Goal: Check status: Check status

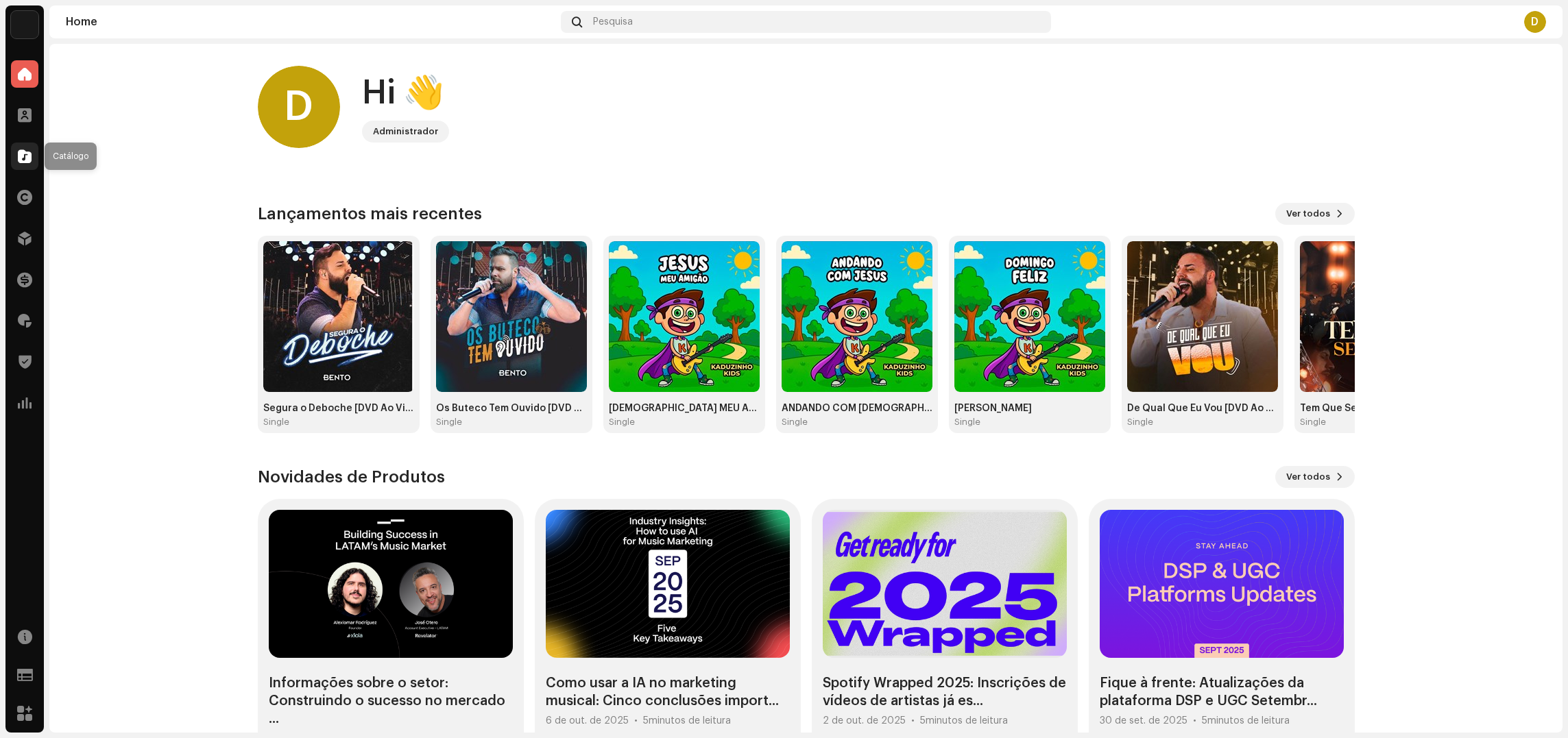
click at [25, 164] on div at bounding box center [25, 156] width 28 height 28
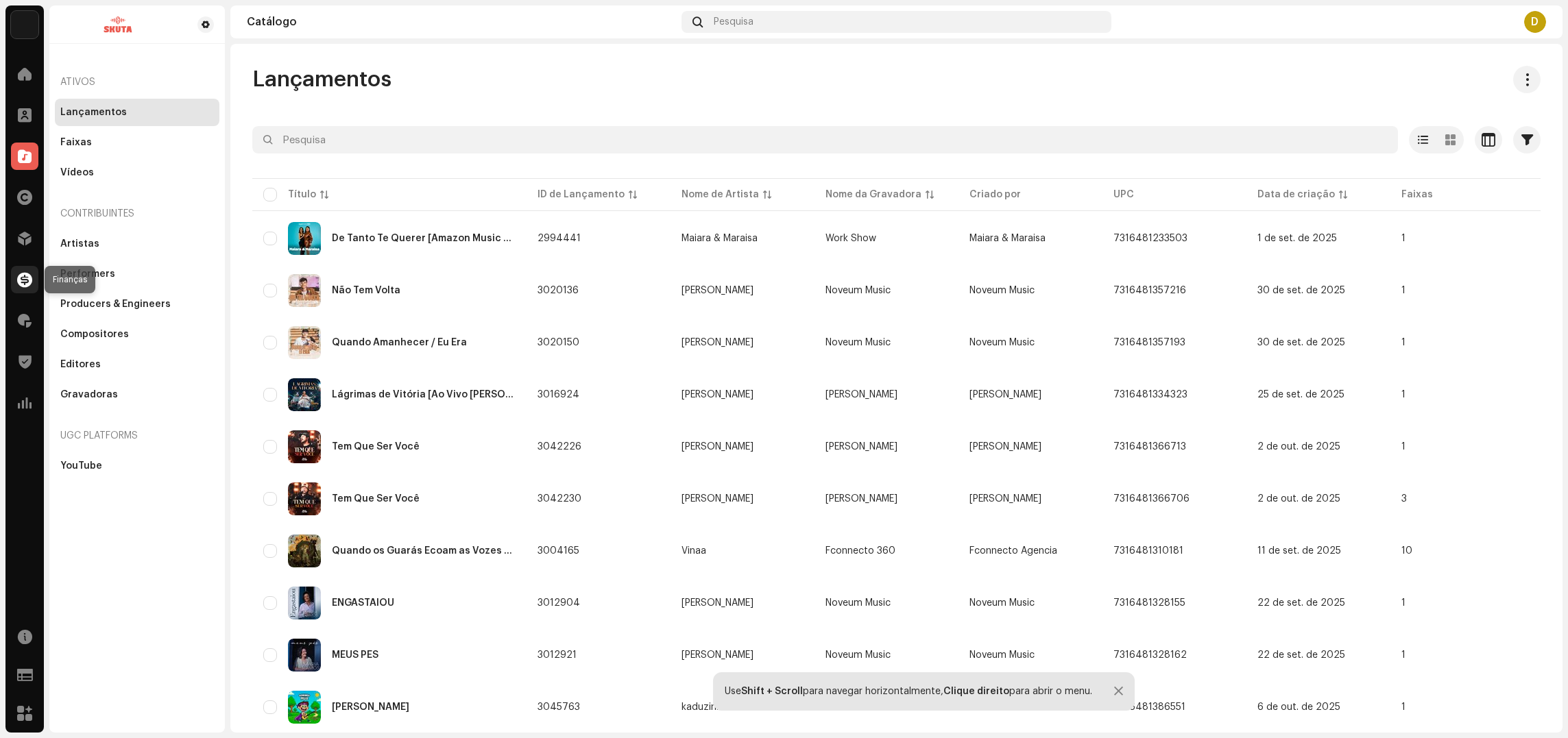
click at [27, 281] on span at bounding box center [24, 279] width 15 height 11
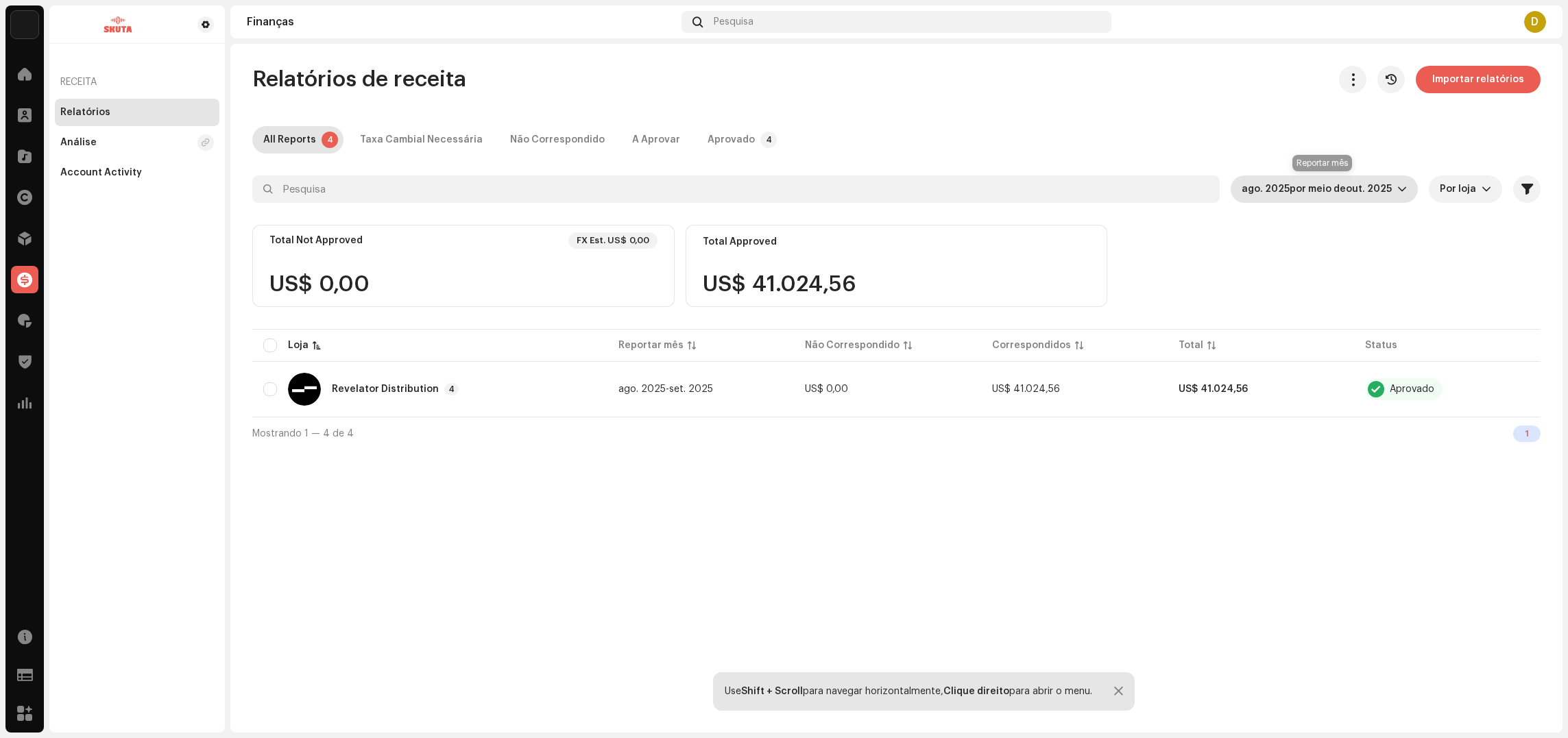
click at [1397, 192] on span "ago. 2025 por meio de out. 2025" at bounding box center [1319, 190] width 155 height 28
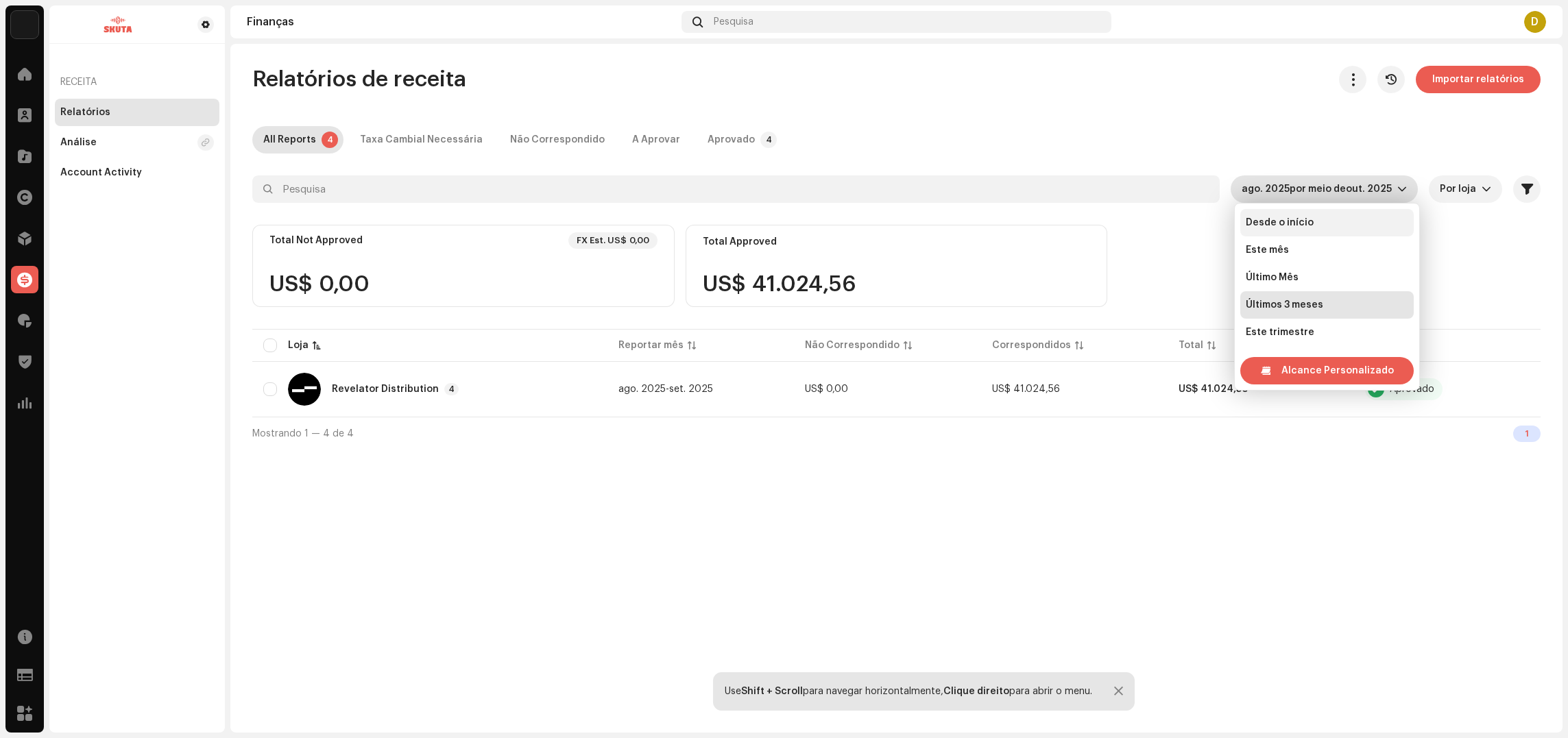
click at [1286, 220] on span "Desde o início" at bounding box center [1280, 222] width 68 height 14
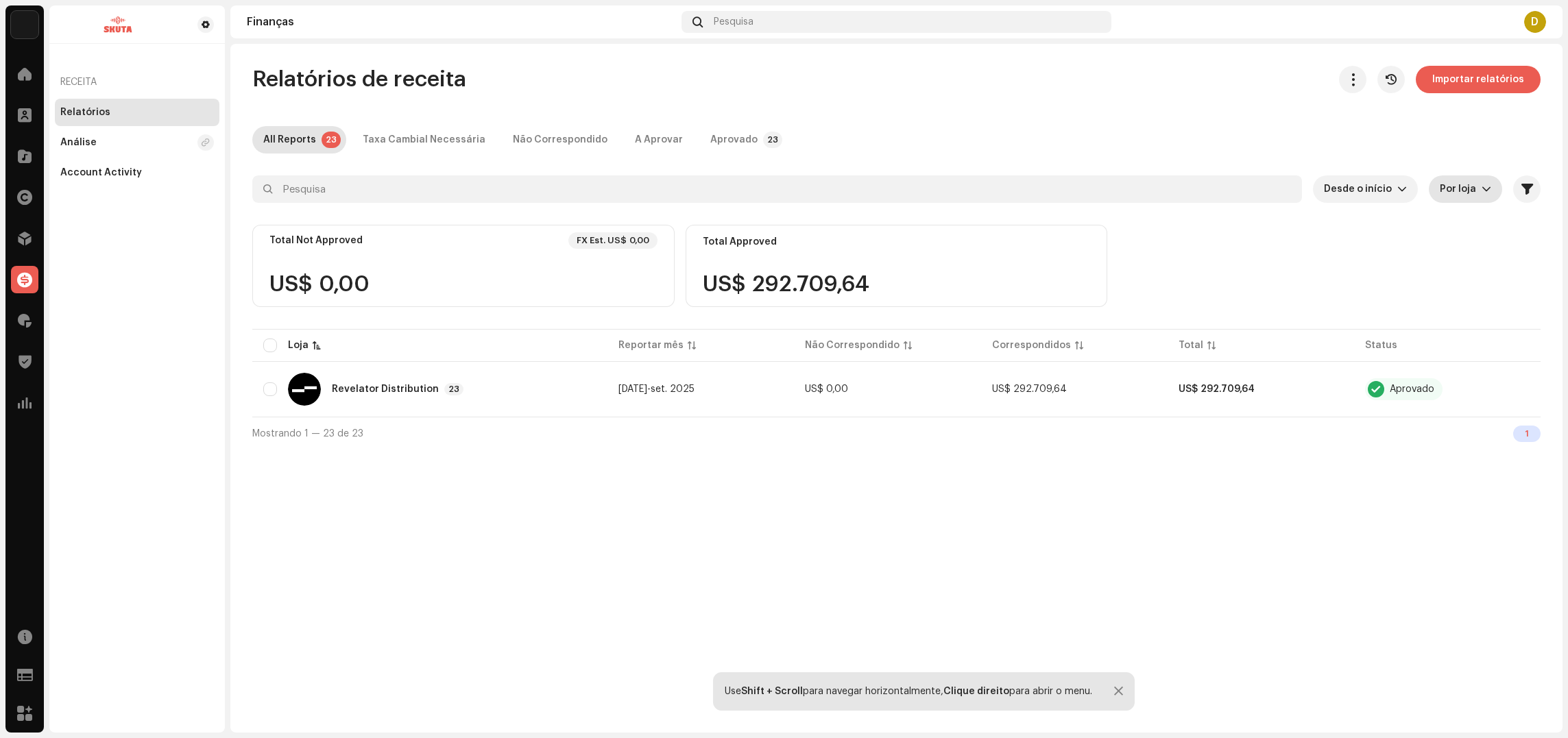
click at [1464, 197] on span "Por loja" at bounding box center [1461, 190] width 42 height 28
click at [1392, 238] on div "Total Not Approved FX Est. US$ 0,00 US$ 0,00 Total Approved US$ 292.709,64" at bounding box center [897, 275] width 1289 height 101
click at [1523, 188] on span "button" at bounding box center [1527, 189] width 12 height 11
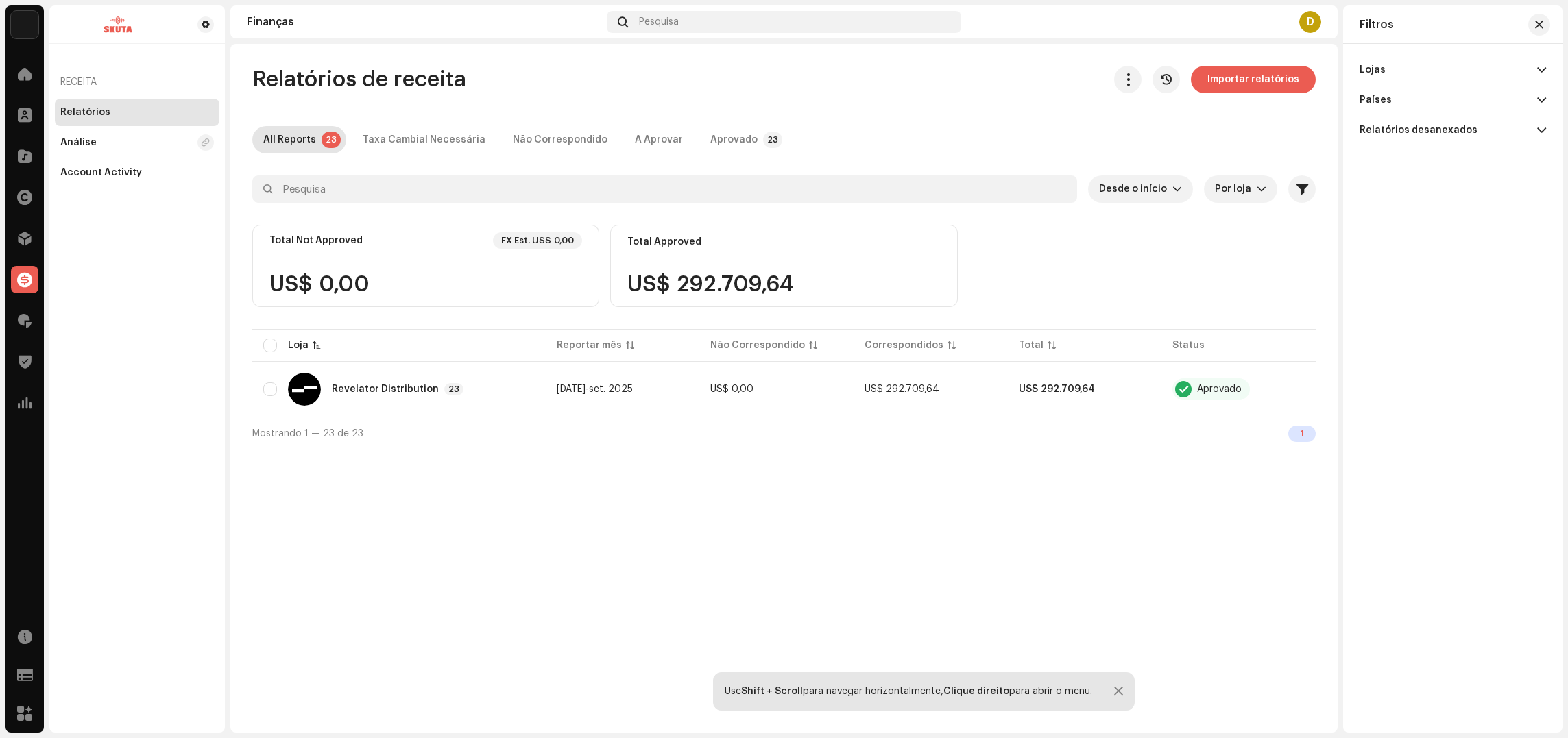
click at [302, 468] on div "Relatórios de receita Importar relatórios All Reports 23 Taxa Cambial Necessári…" at bounding box center [784, 388] width 1108 height 689
click at [1119, 695] on div at bounding box center [1119, 691] width 9 height 11
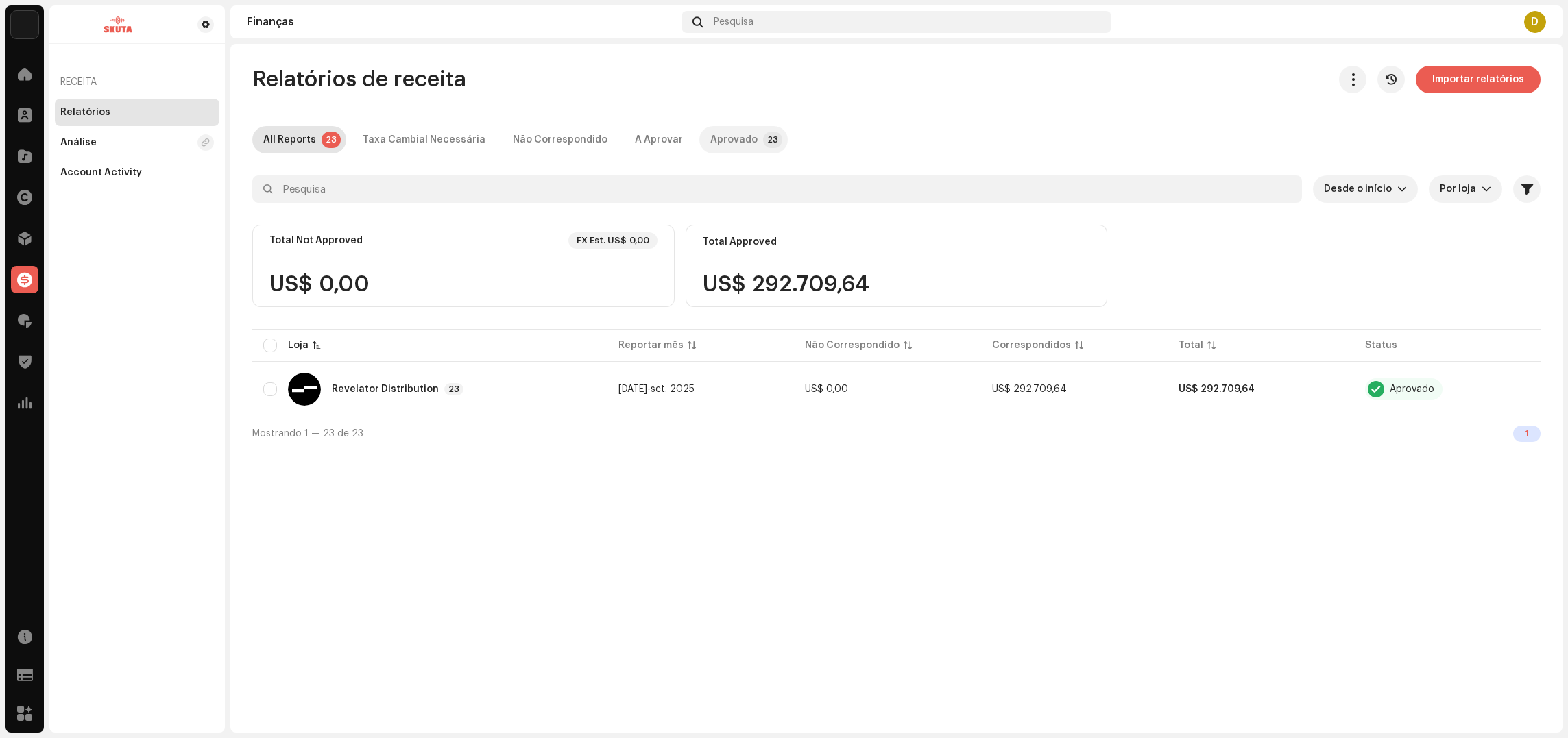
click at [711, 141] on div "Aprovado" at bounding box center [734, 140] width 47 height 28
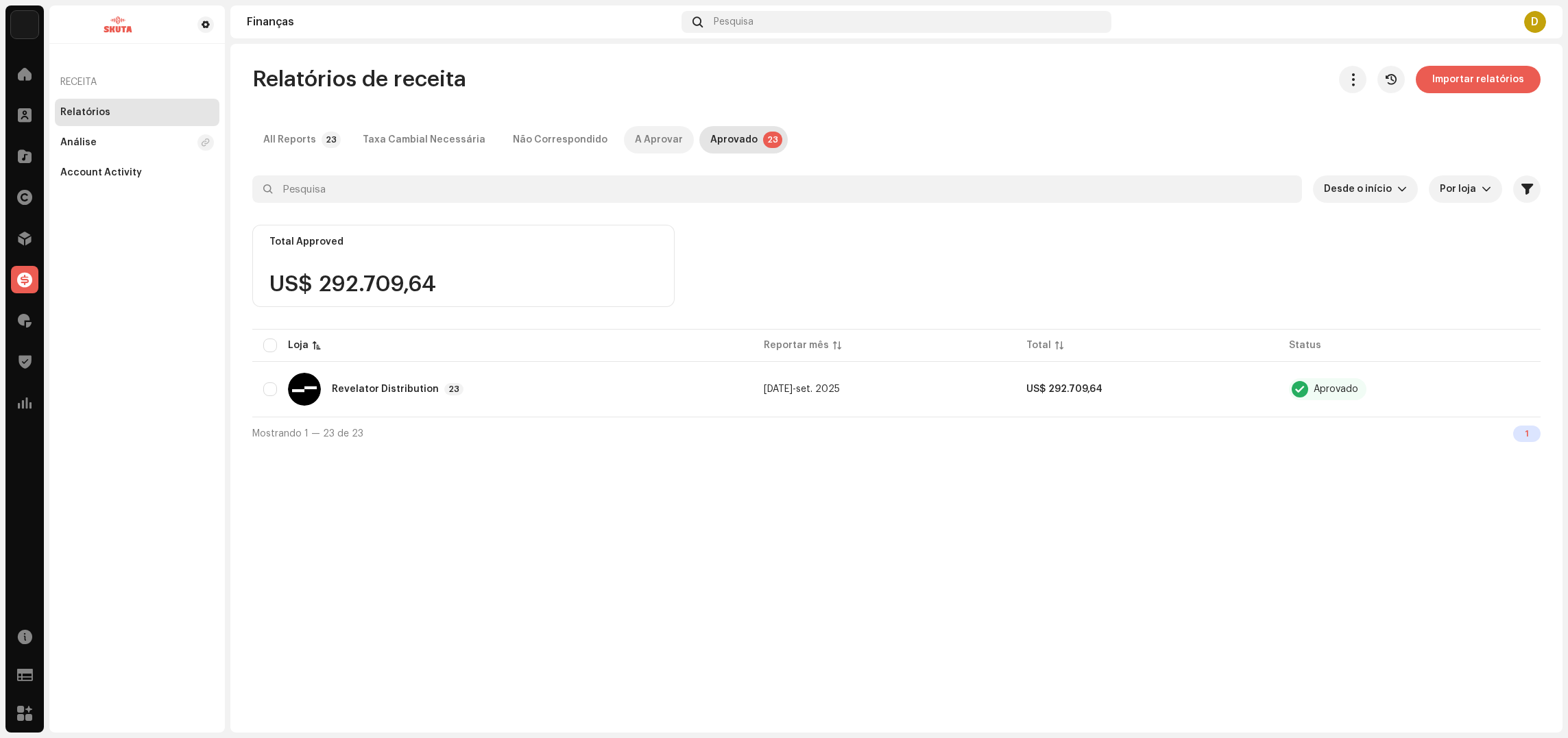
click at [638, 144] on div "A Aprovar" at bounding box center [659, 140] width 48 height 28
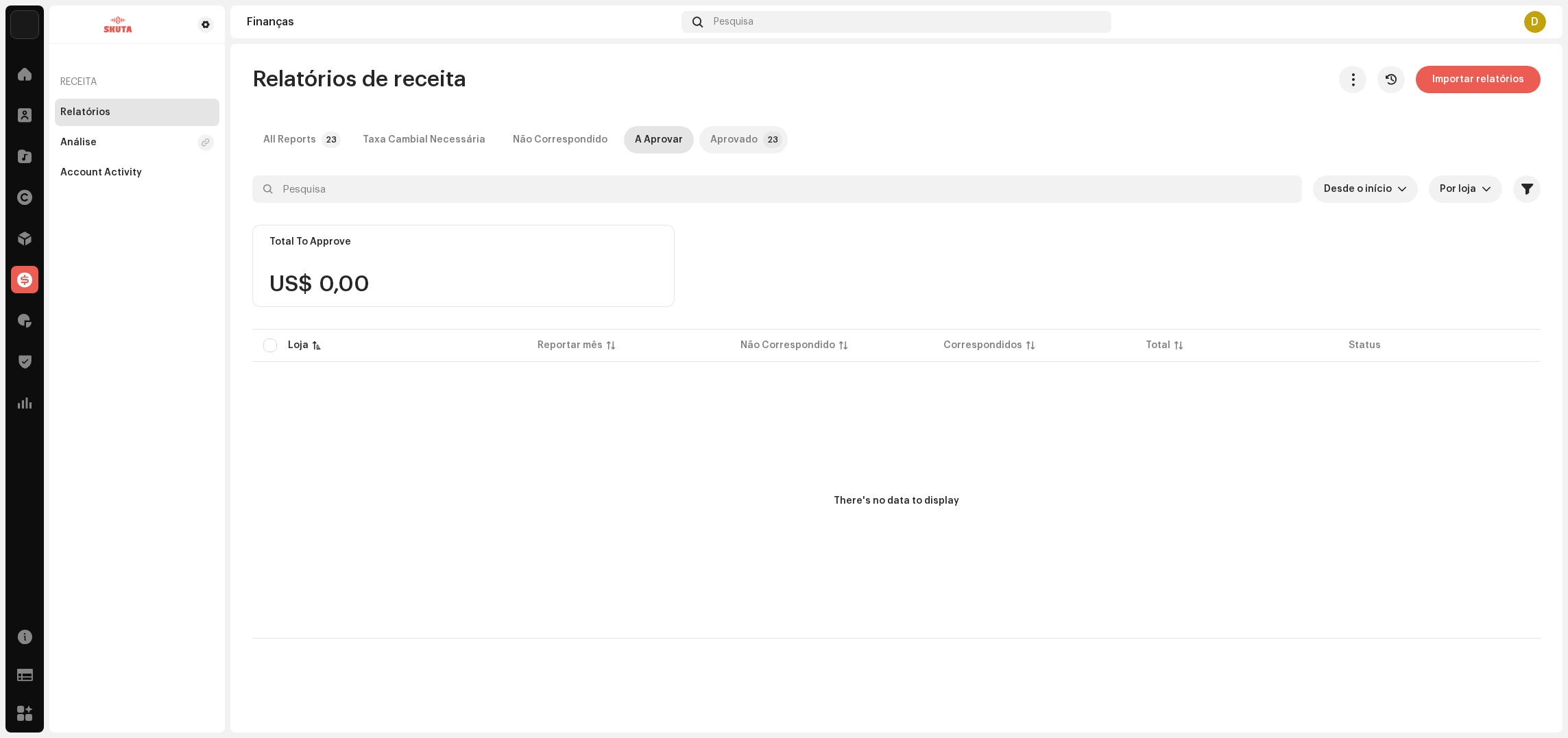
click at [720, 138] on div "Aprovado" at bounding box center [734, 140] width 47 height 28
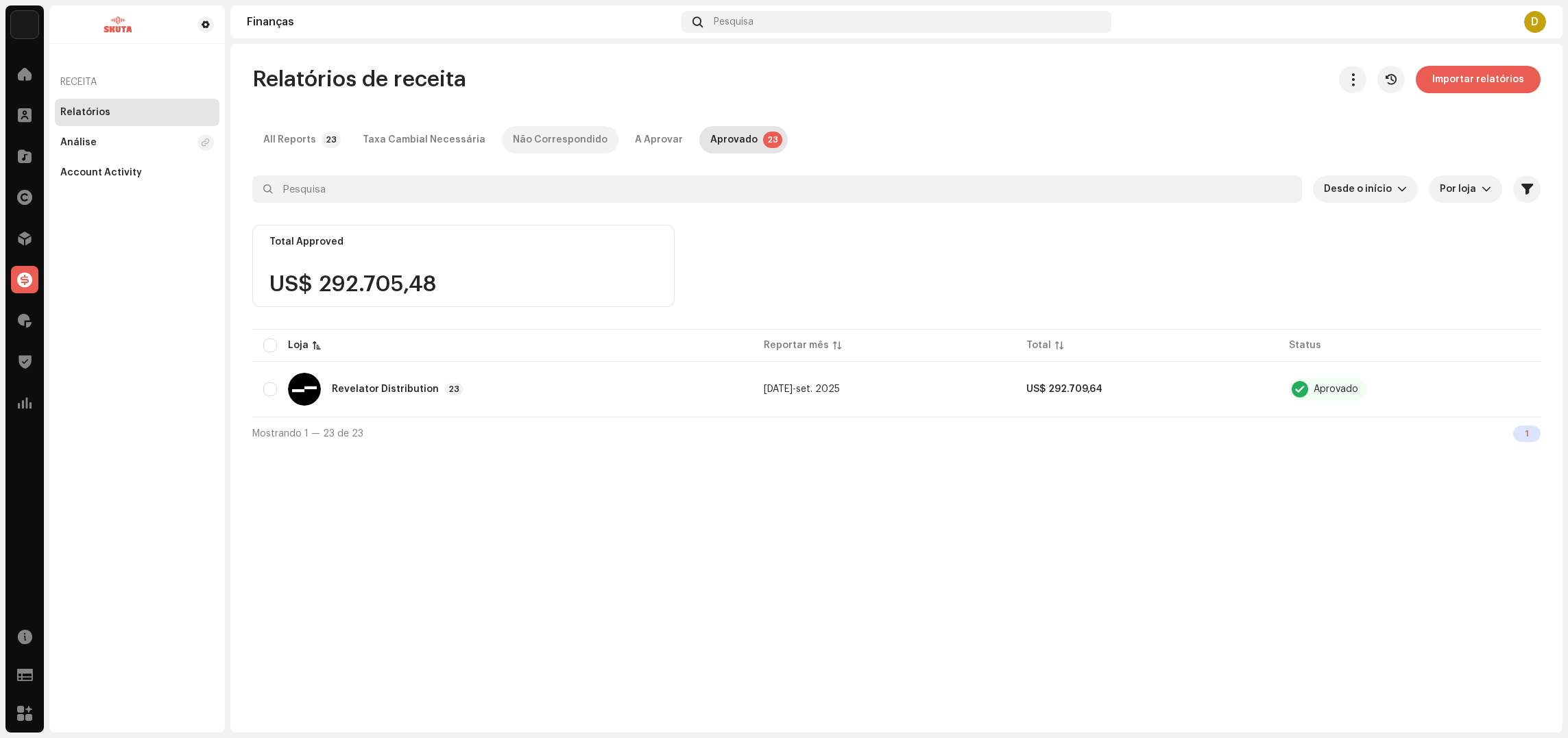
click at [544, 142] on div "Não Correspondido" at bounding box center [560, 140] width 95 height 28
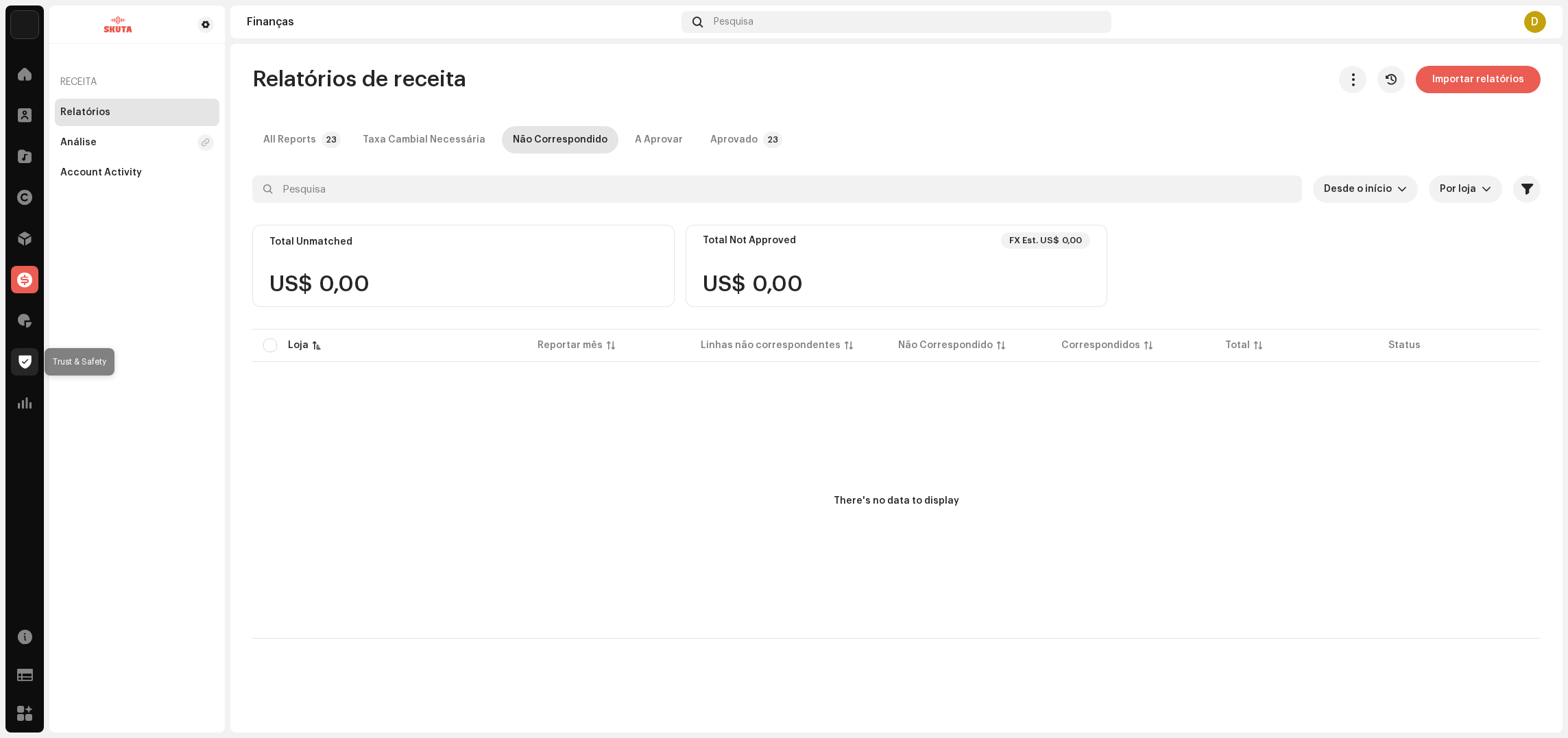
click at [29, 372] on div at bounding box center [25, 362] width 28 height 28
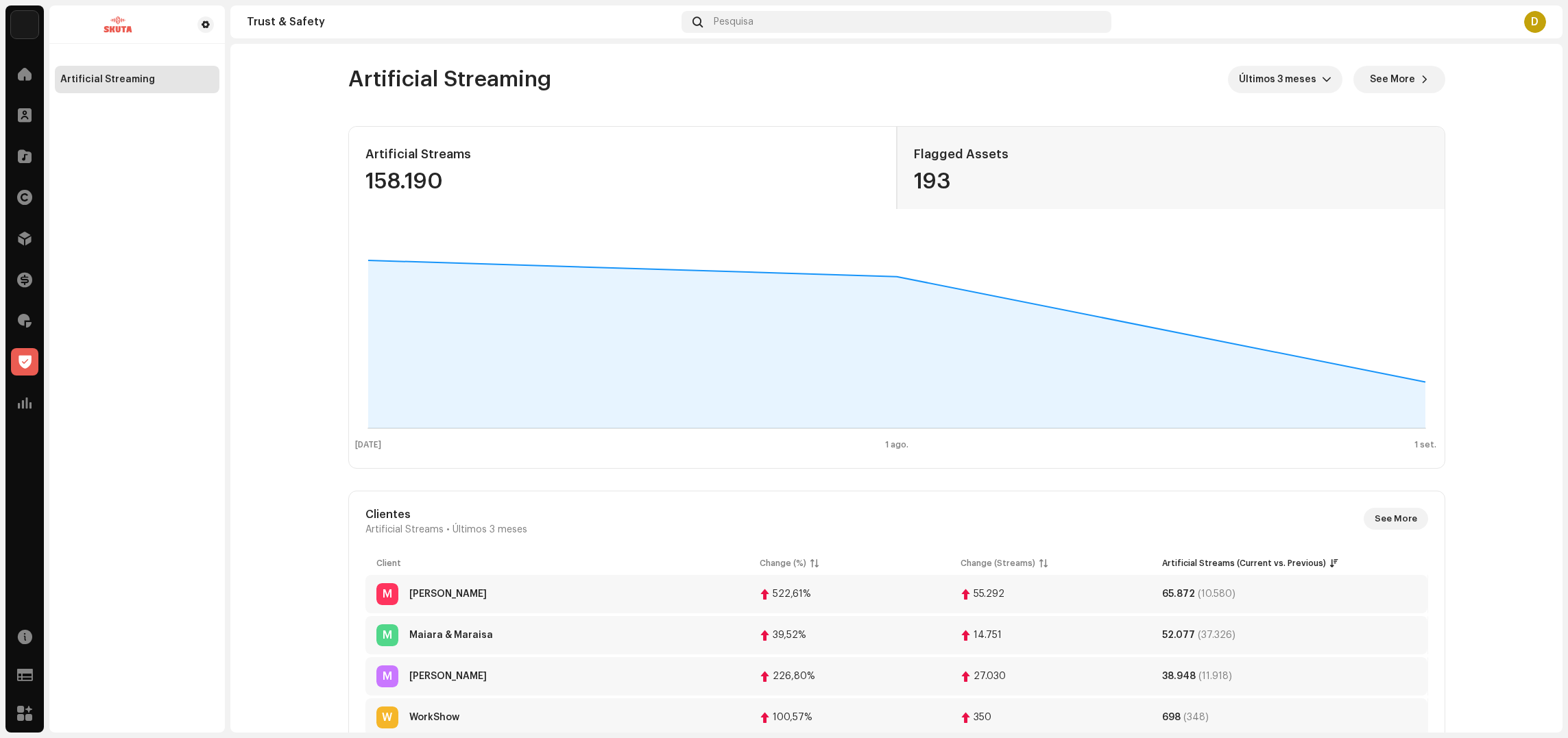
click at [1496, 213] on re-o-artificial-streaming-dashboard "Artificial Streaming Últimos 3 meses See More Artificial Streams 158.190 Flagge…" at bounding box center [897, 555] width 1332 height 1022
